Goal: Find specific page/section: Find specific page/section

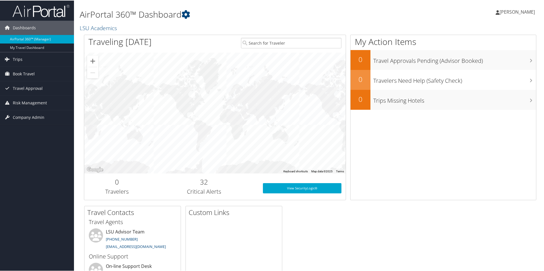
click at [500, 12] on icon at bounding box center [498, 12] width 4 height 5
click at [487, 43] on link "Travel Agency Contacts" at bounding box center [502, 41] width 63 height 10
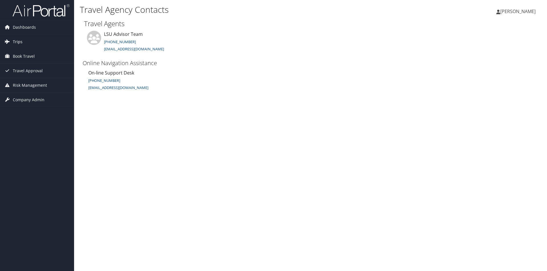
click at [21, 41] on span "Trips" at bounding box center [18, 42] width 10 height 14
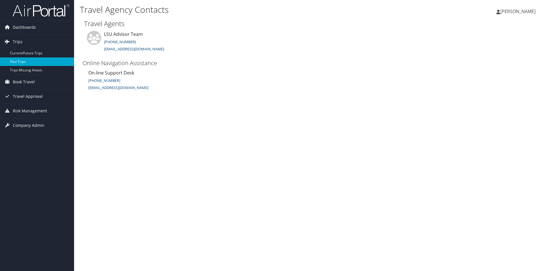
click at [23, 63] on link "Past Trips" at bounding box center [37, 62] width 74 height 9
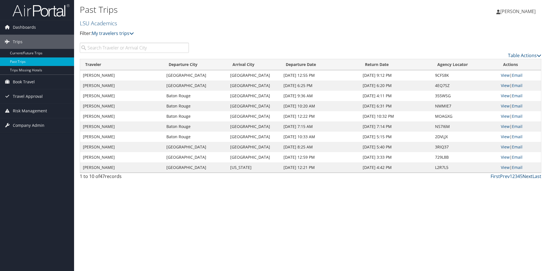
click at [524, 178] on link "Next" at bounding box center [527, 176] width 10 height 6
click at [134, 33] on icon at bounding box center [131, 33] width 5 height 5
click at [153, 49] on input "search" at bounding box center [134, 48] width 109 height 10
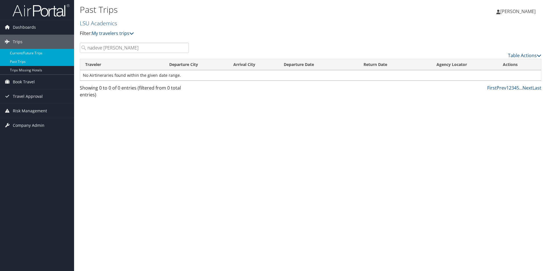
type input "nadeve menard"
click at [42, 52] on link "Current/Future Trips" at bounding box center [37, 53] width 74 height 9
